Goal: Navigation & Orientation: Find specific page/section

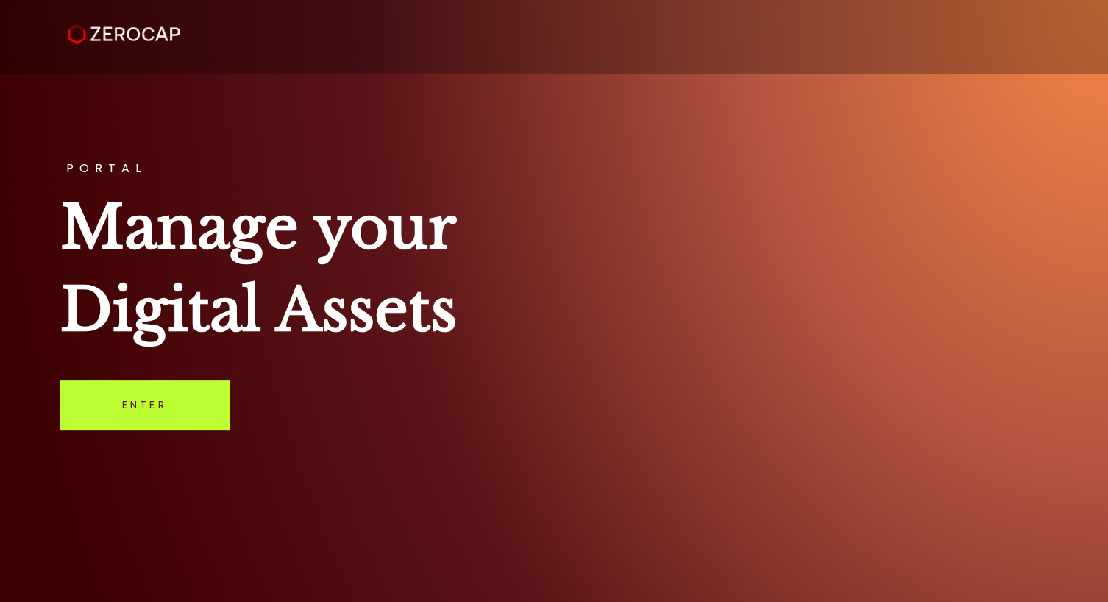
click at [154, 418] on link "Enter" at bounding box center [144, 404] width 168 height 49
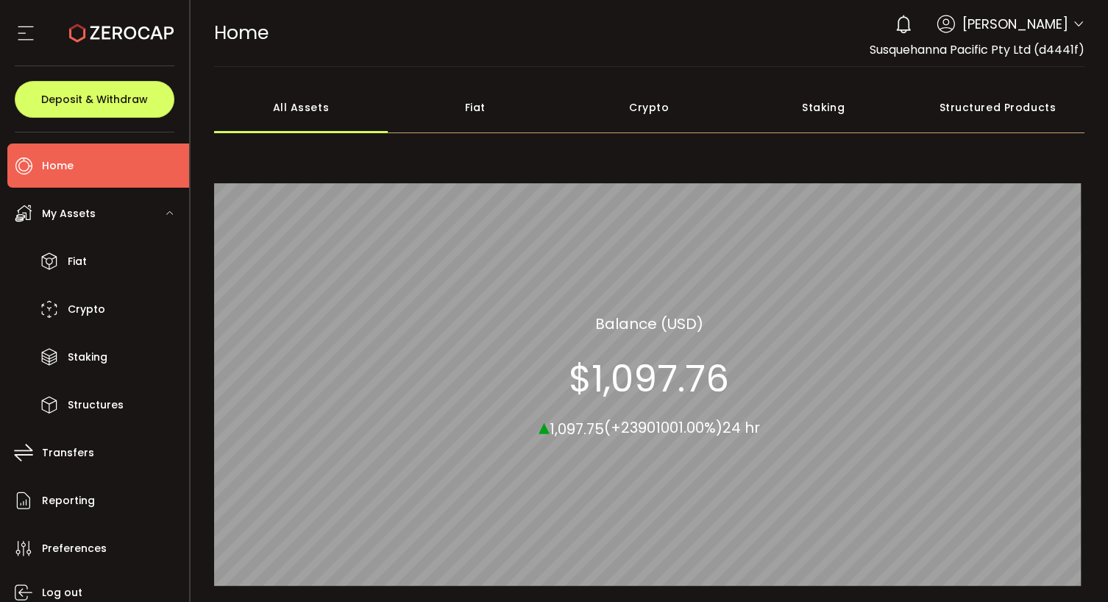
click at [639, 107] on div "Crypto" at bounding box center [649, 108] width 174 height 52
click at [472, 104] on div "Fiat" at bounding box center [475, 108] width 174 height 52
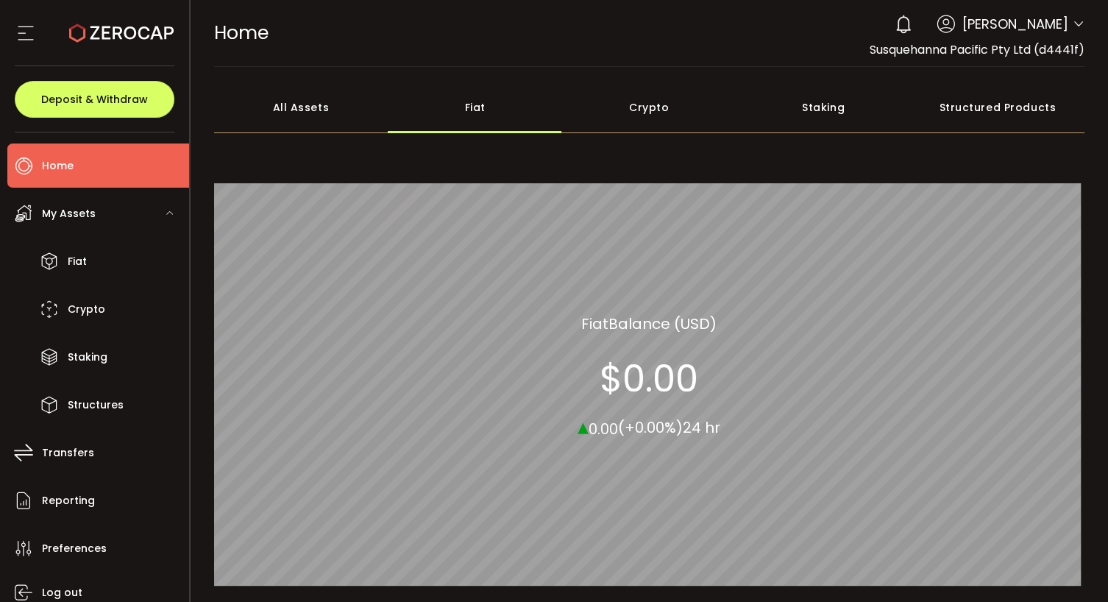
click at [306, 110] on div "All Assets" at bounding box center [301, 108] width 174 height 52
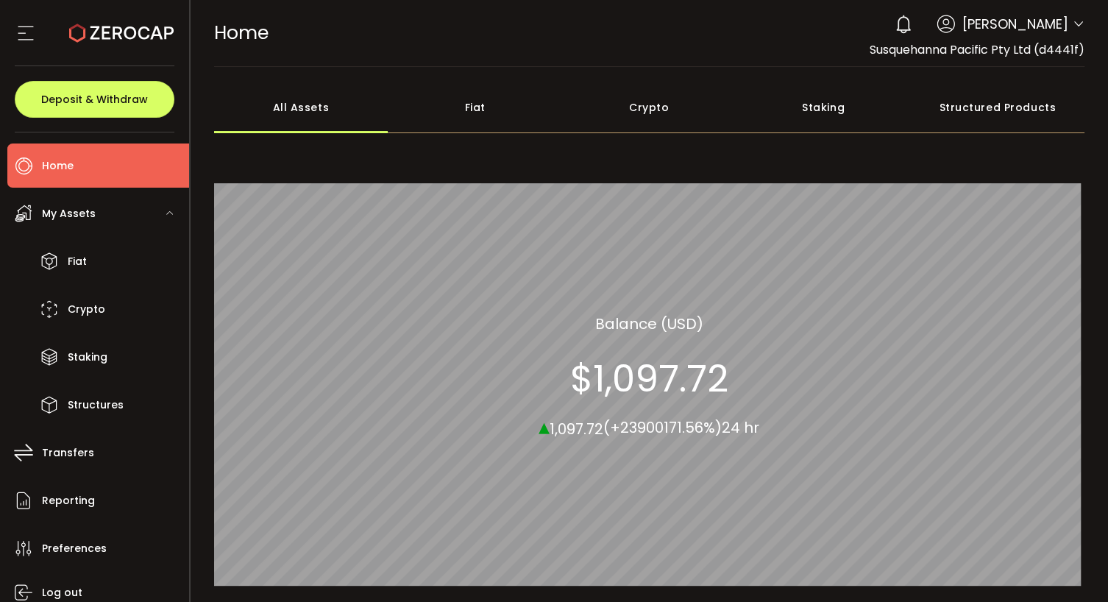
click at [656, 107] on div "Crypto" at bounding box center [649, 108] width 174 height 52
click at [839, 107] on div "Staking" at bounding box center [823, 108] width 174 height 52
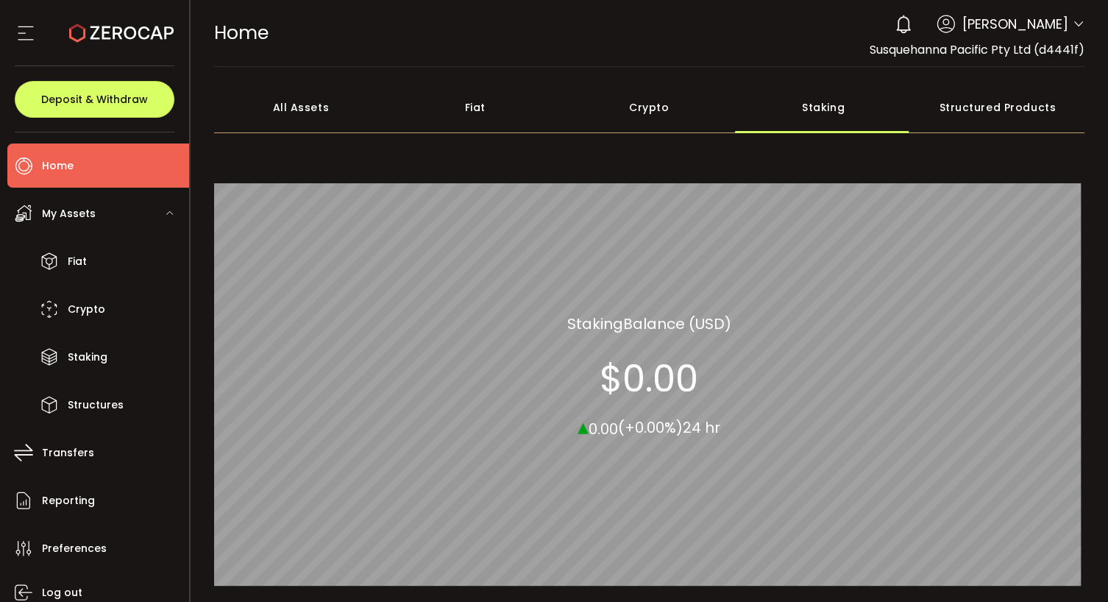
click at [944, 105] on div "Structured Products" at bounding box center [997, 108] width 174 height 52
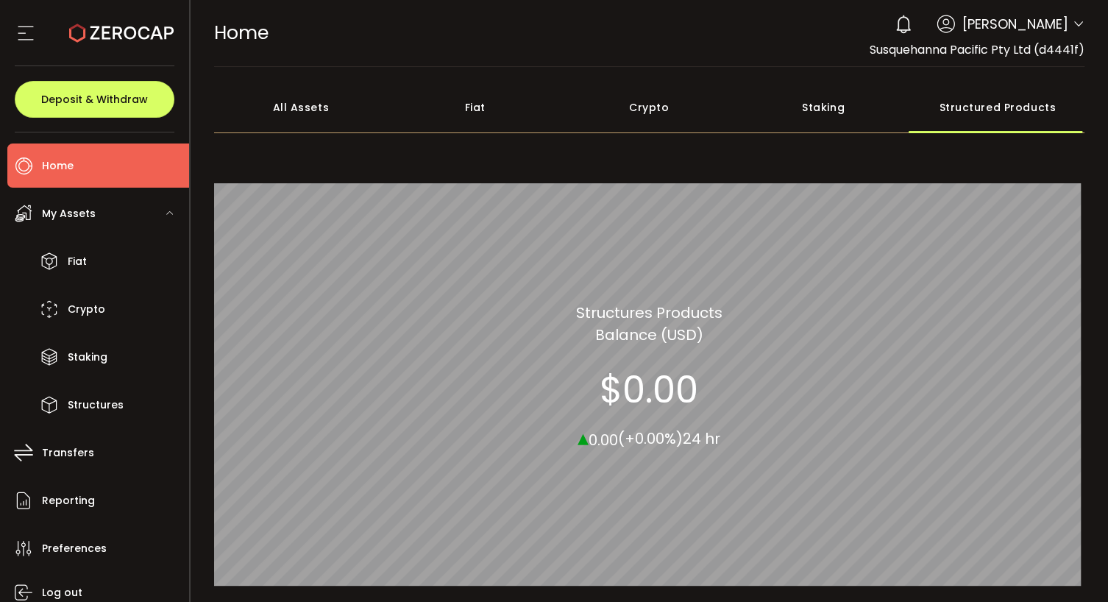
click at [484, 110] on div "Fiat" at bounding box center [475, 108] width 174 height 52
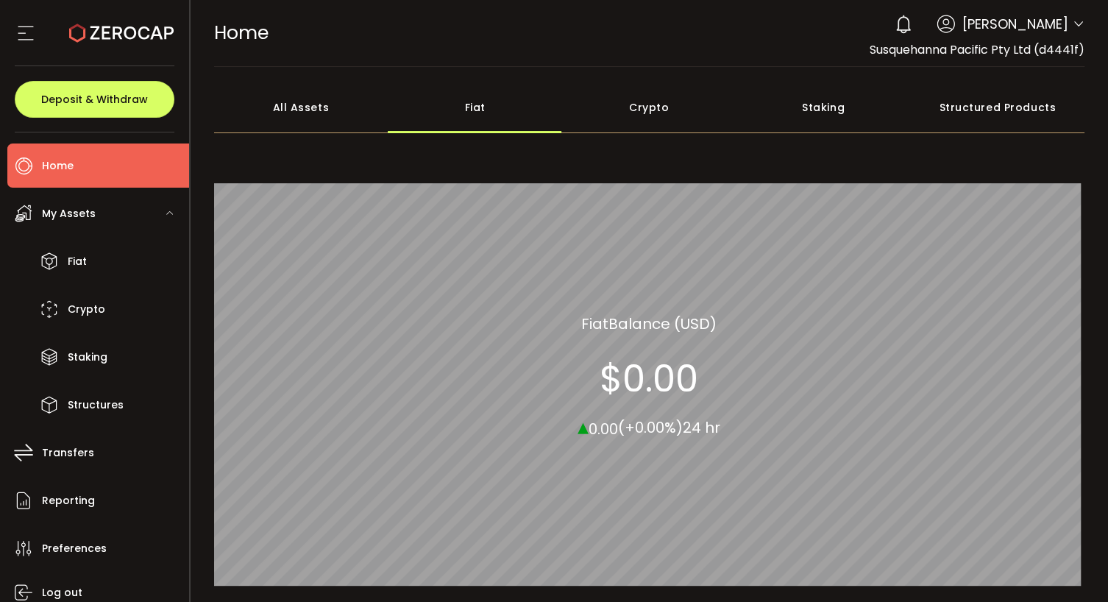
click at [303, 103] on div "All Assets" at bounding box center [301, 108] width 174 height 52
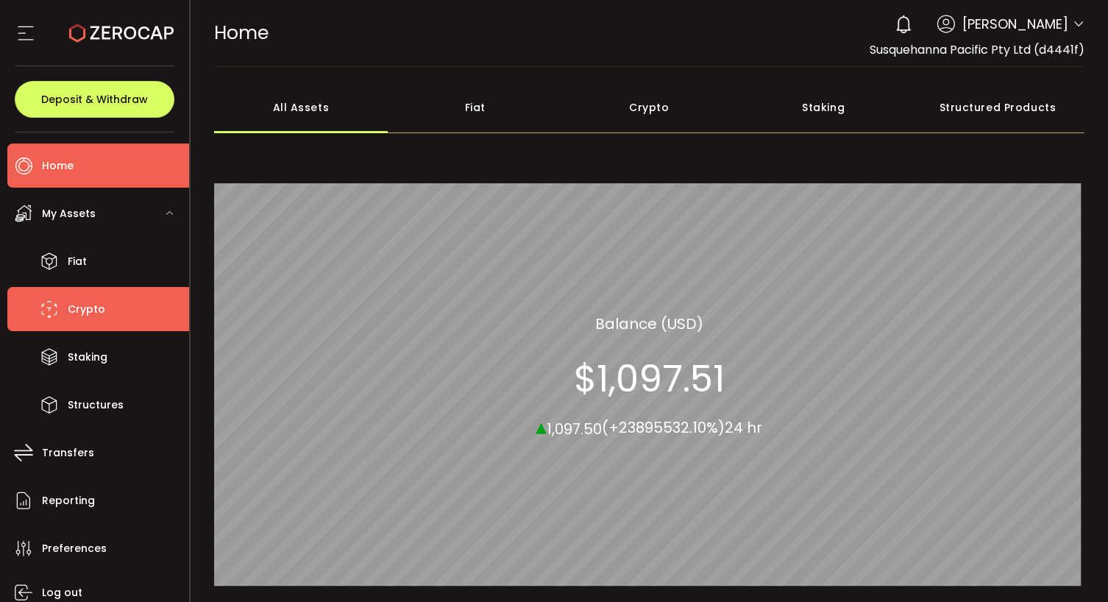
click at [91, 307] on span "Crypto" at bounding box center [87, 309] width 38 height 21
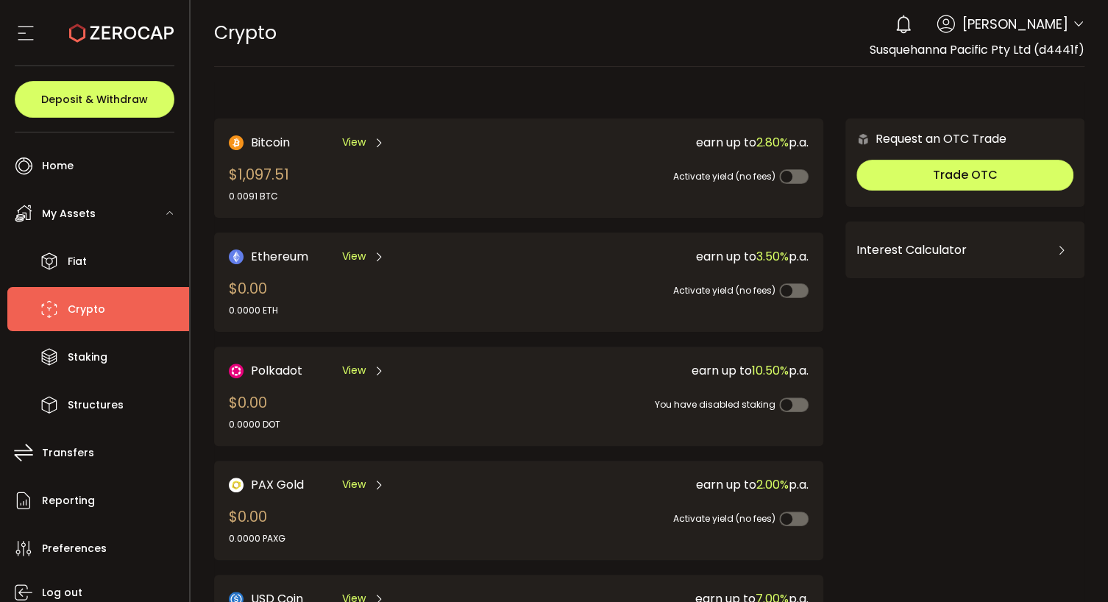
click at [359, 141] on span "View" at bounding box center [354, 142] width 24 height 15
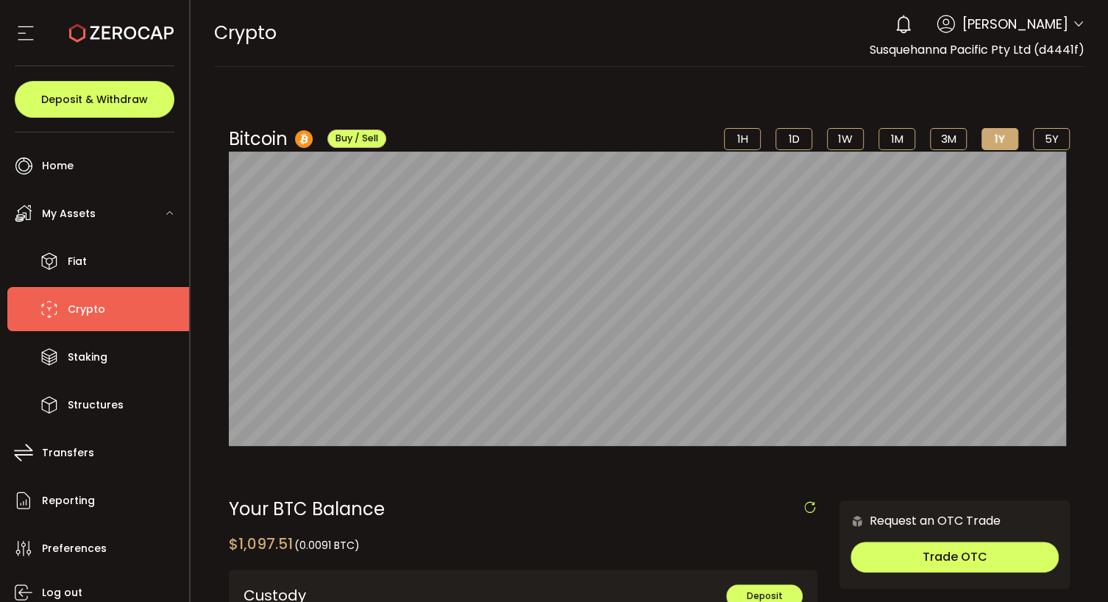
scroll to position [147, 0]
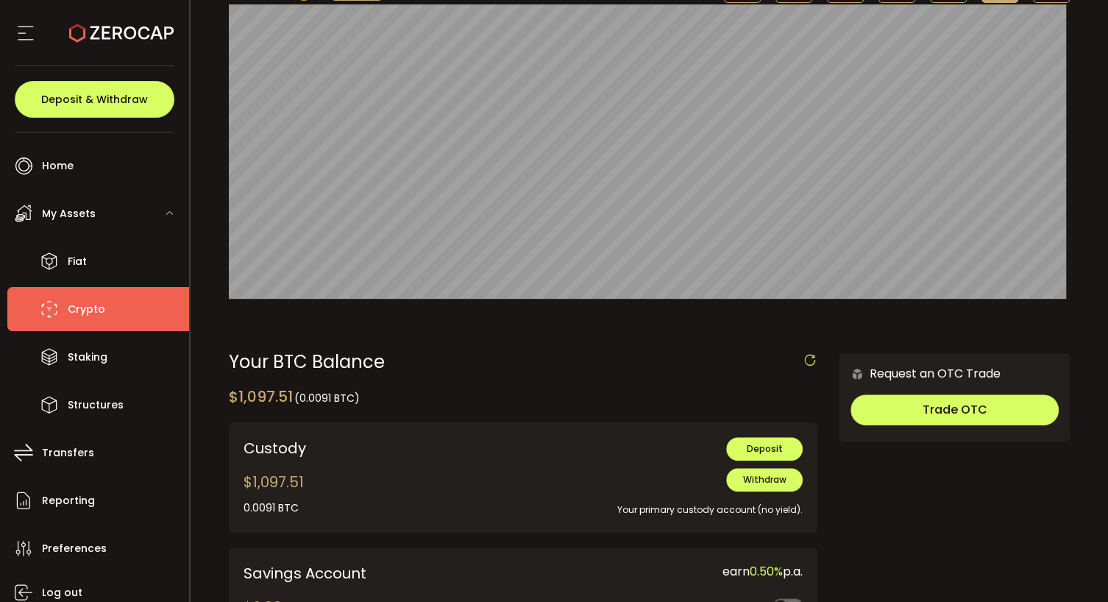
click at [79, 313] on span "Crypto" at bounding box center [87, 309] width 38 height 21
